Goal: Check status

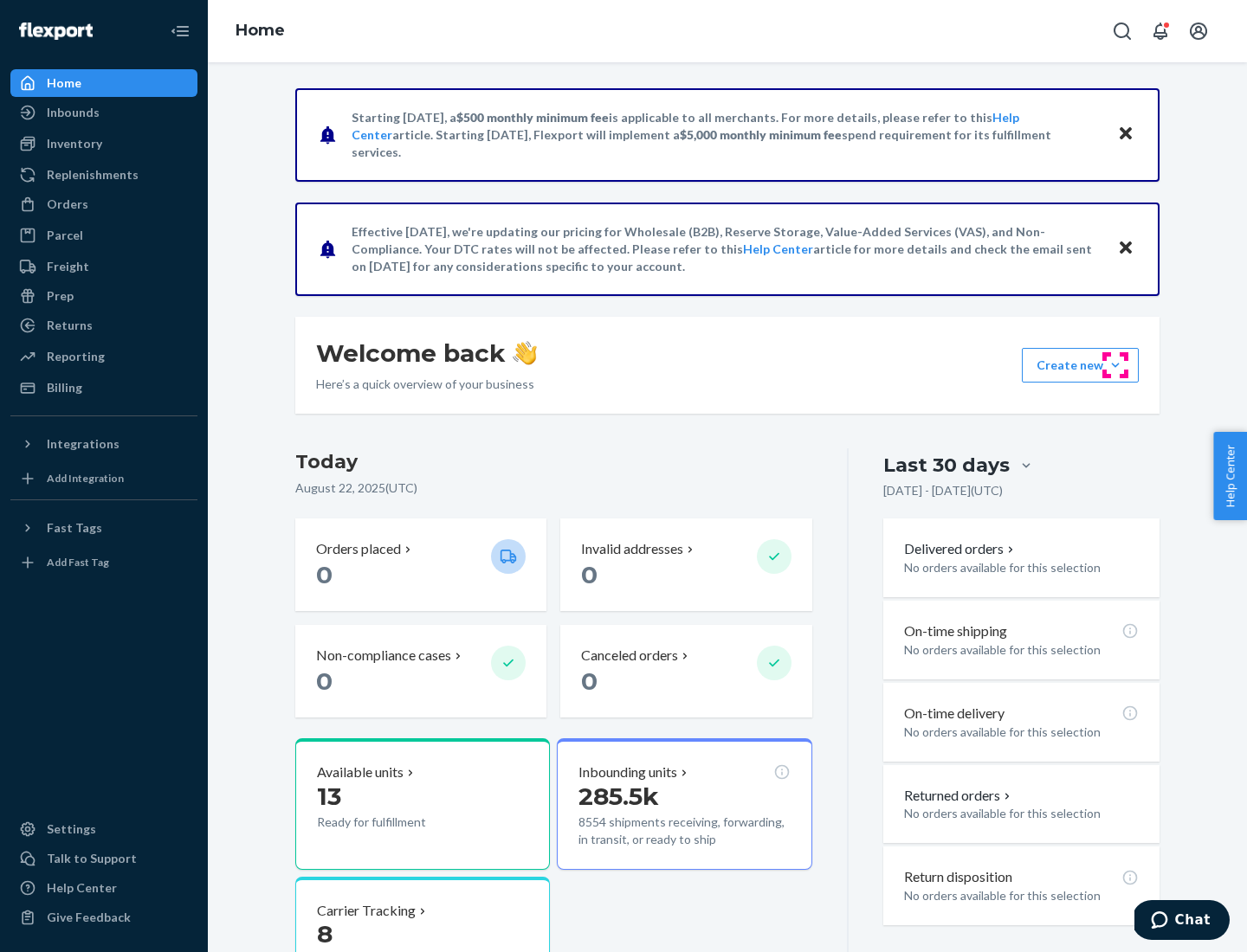
click at [1115, 366] on button "Create new Create new inbound Create new order Create new product" at bounding box center [1080, 365] width 117 height 35
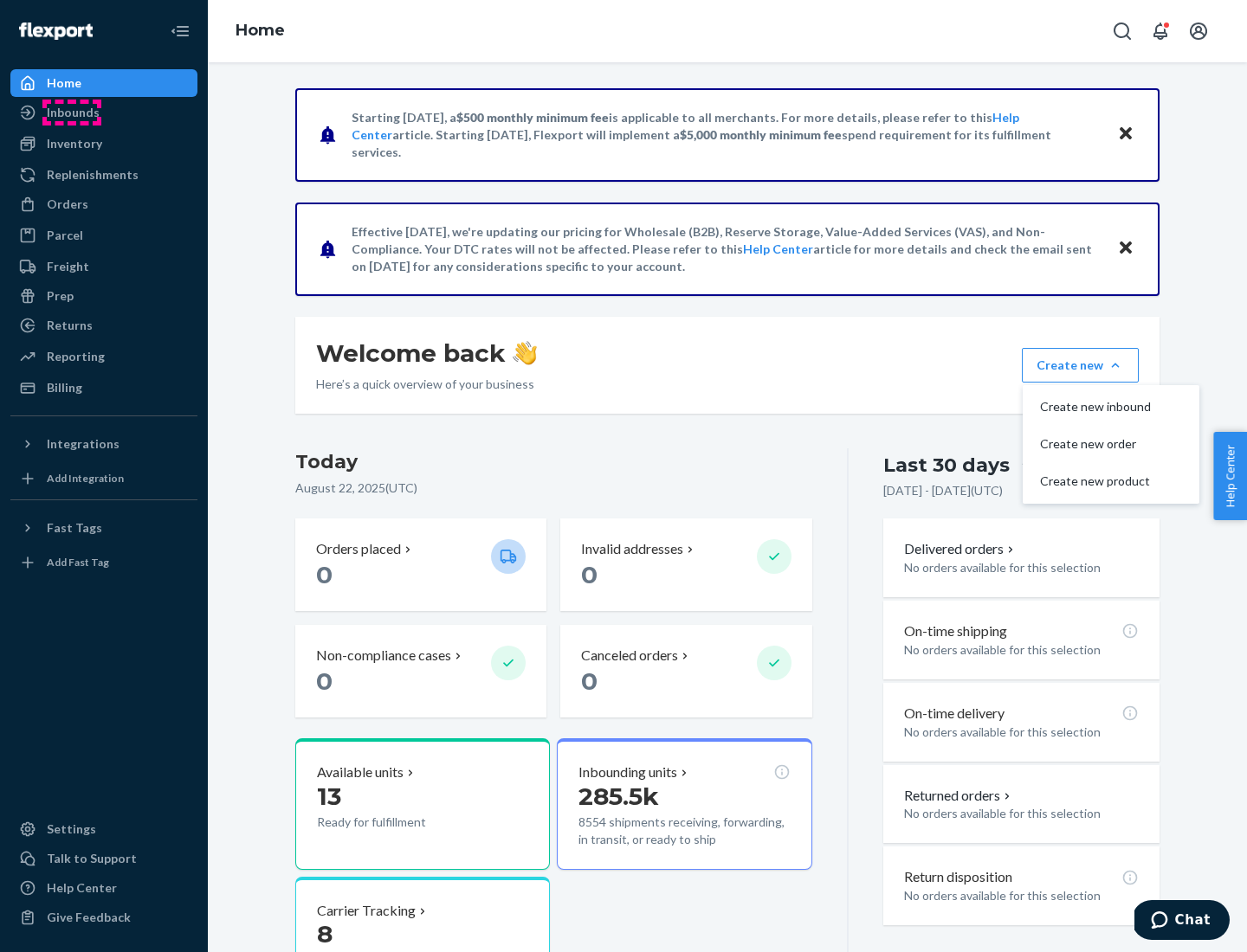
click at [72, 112] on div "Inbounds" at bounding box center [74, 112] width 53 height 17
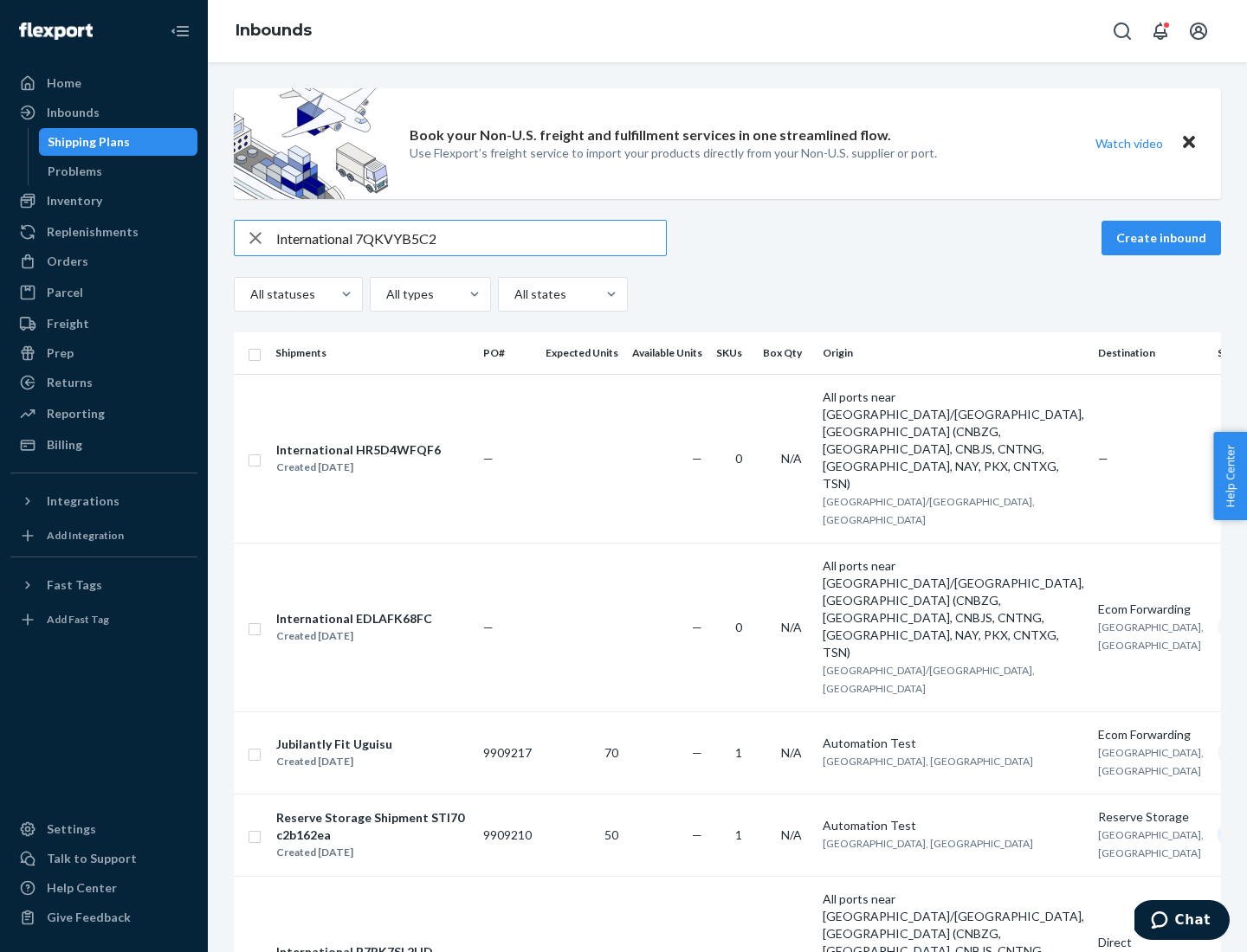
type input "International 7QKVYB5C29"
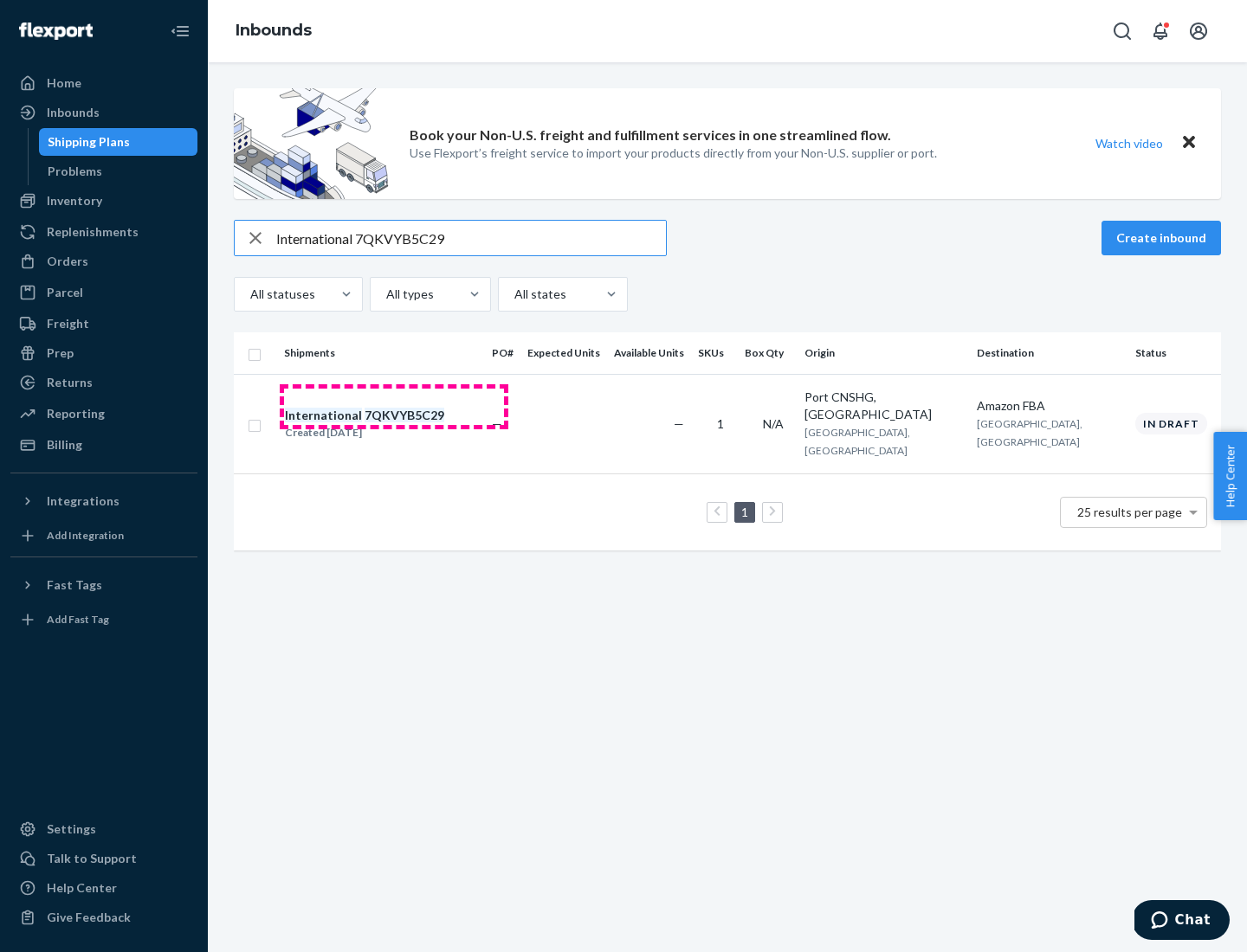
click at [394, 424] on div "Created [DATE]" at bounding box center [364, 433] width 159 height 17
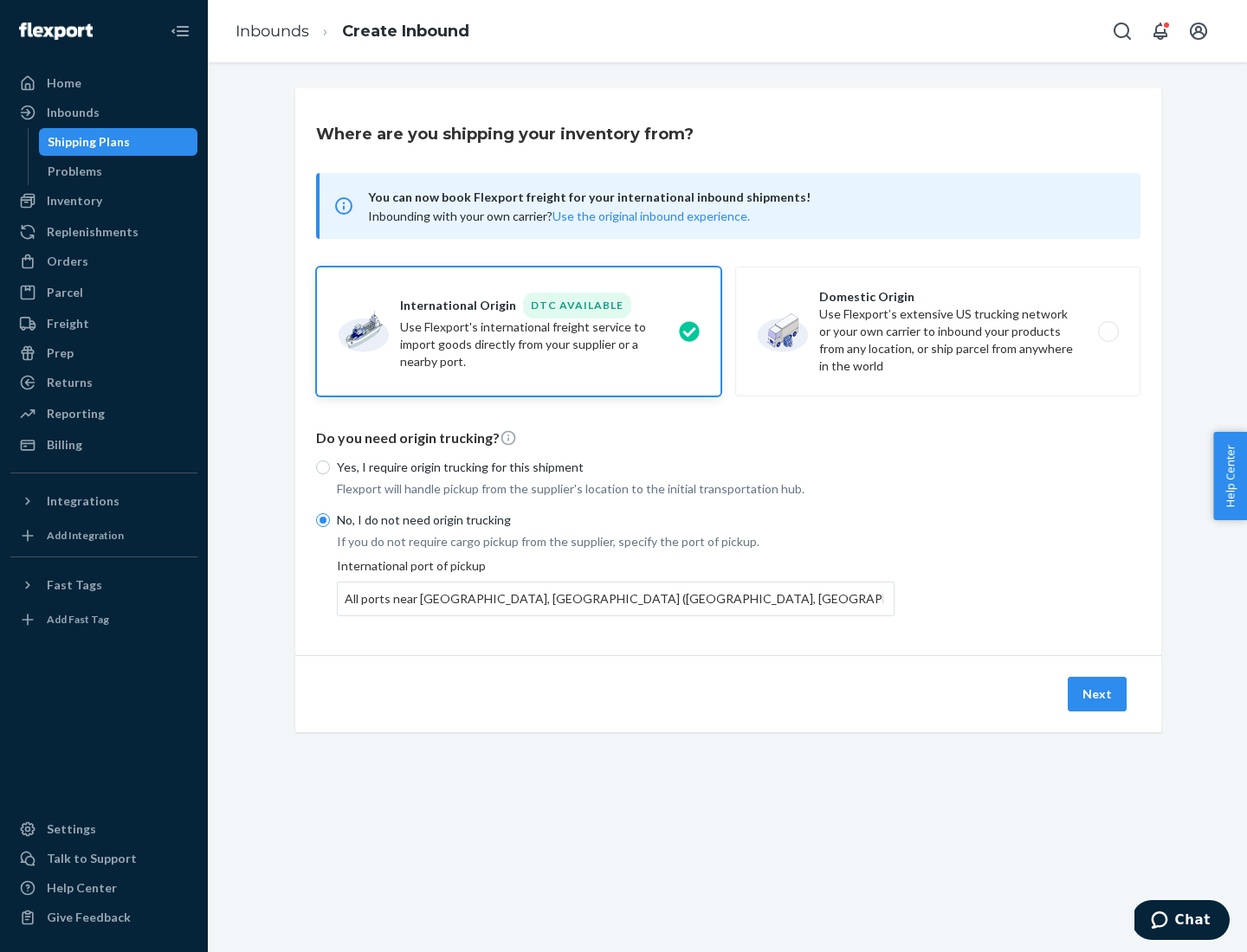
click at [1098, 694] on button "Next" at bounding box center [1097, 694] width 58 height 35
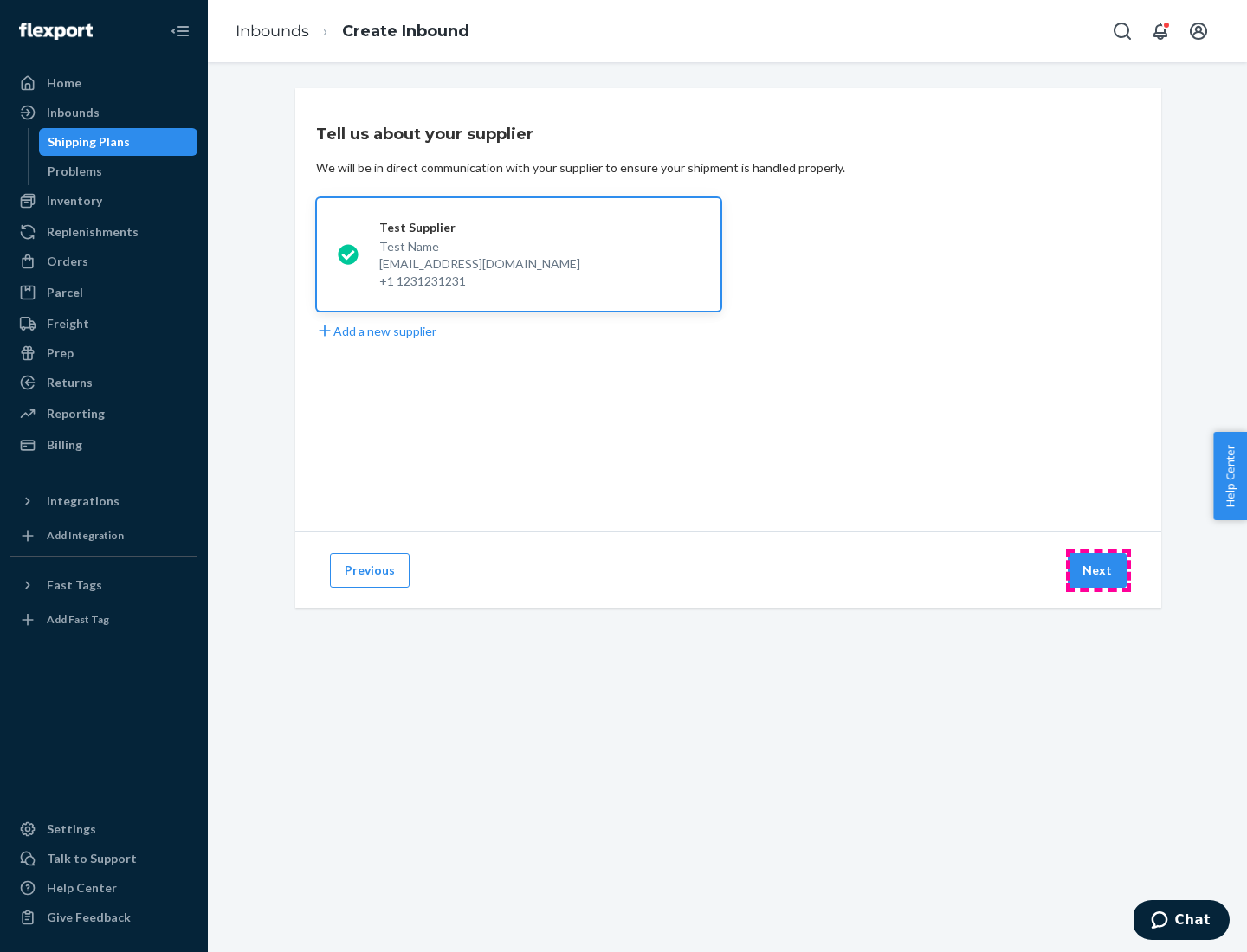
click at [1098, 570] on button "Next" at bounding box center [1097, 570] width 58 height 35
